Goal: Check status: Check status

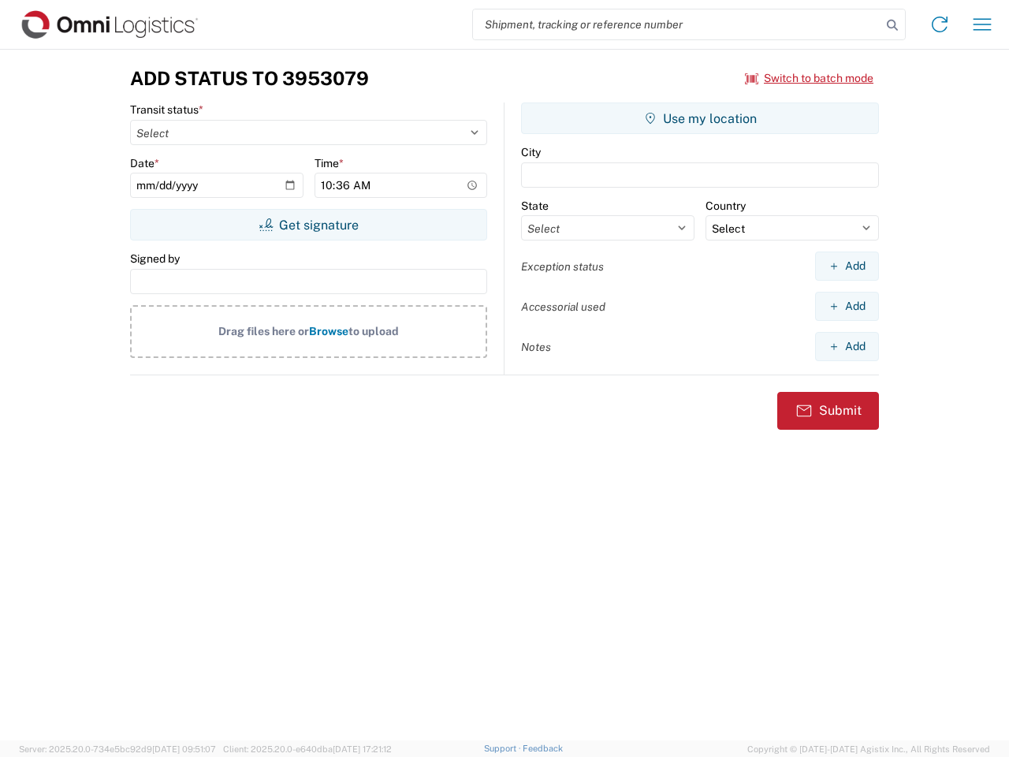
click at [677, 24] on input "search" at bounding box center [677, 24] width 408 height 30
click at [893, 25] on icon at bounding box center [893, 25] width 22 height 22
click at [940, 24] on icon at bounding box center [939, 24] width 25 height 25
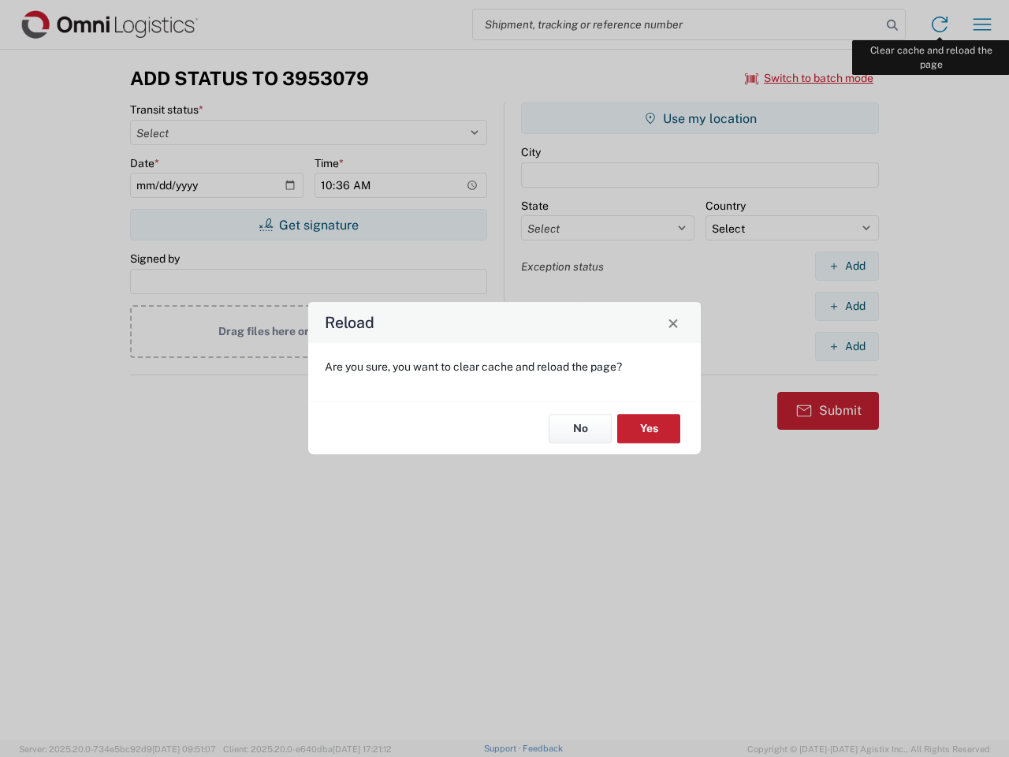
click at [983, 24] on div "Reload Are you sure, you want to clear cache and reload the page? No Yes" at bounding box center [504, 378] width 1009 height 757
click at [810, 78] on div "Reload Are you sure, you want to clear cache and reload the page? No Yes" at bounding box center [504, 378] width 1009 height 757
click at [308, 225] on div "Reload Are you sure, you want to clear cache and reload the page? No Yes" at bounding box center [504, 378] width 1009 height 757
click at [700, 118] on div "Reload Are you sure, you want to clear cache and reload the page? No Yes" at bounding box center [504, 378] width 1009 height 757
click at [847, 266] on div "Reload Are you sure, you want to clear cache and reload the page? No Yes" at bounding box center [504, 378] width 1009 height 757
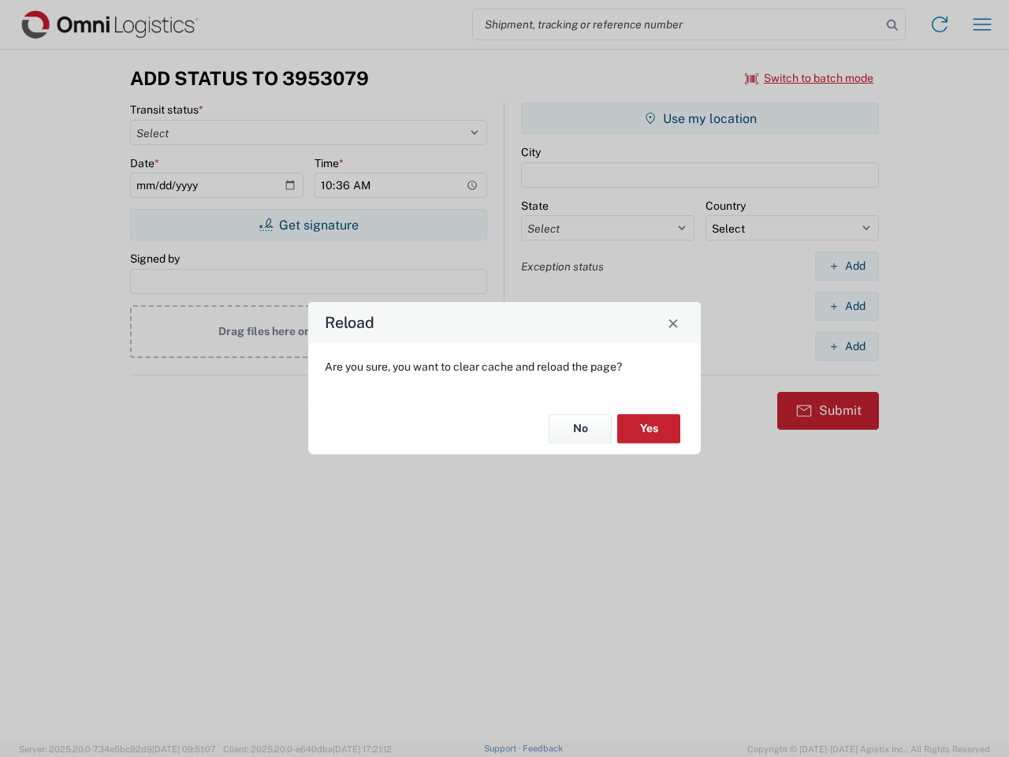
click at [847, 306] on div "Reload Are you sure, you want to clear cache and reload the page? No Yes" at bounding box center [504, 378] width 1009 height 757
click at [847, 346] on div "Reload Are you sure, you want to clear cache and reload the page? No Yes" at bounding box center [504, 378] width 1009 height 757
